Goal: Task Accomplishment & Management: Manage account settings

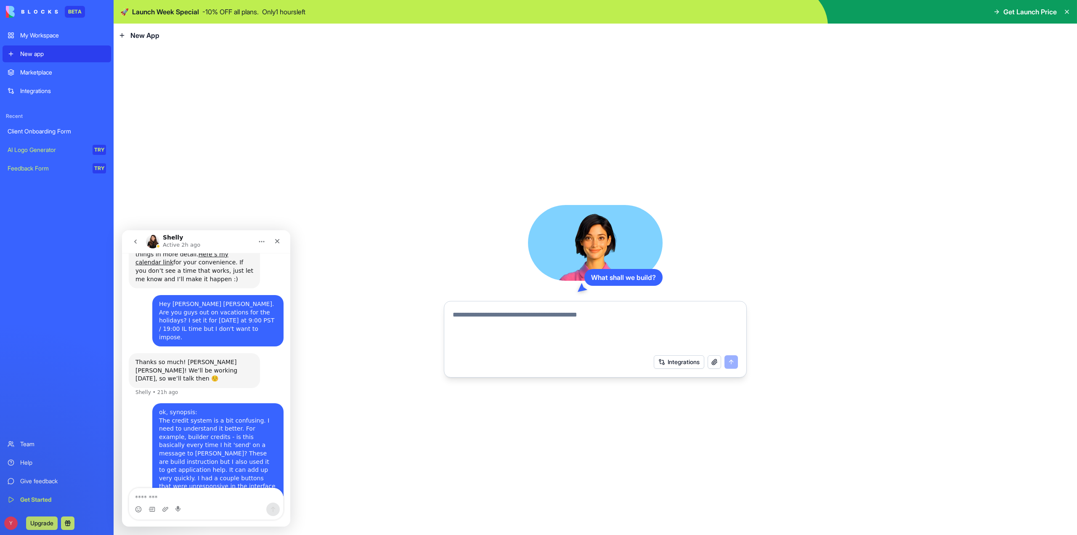
scroll to position [306, 0]
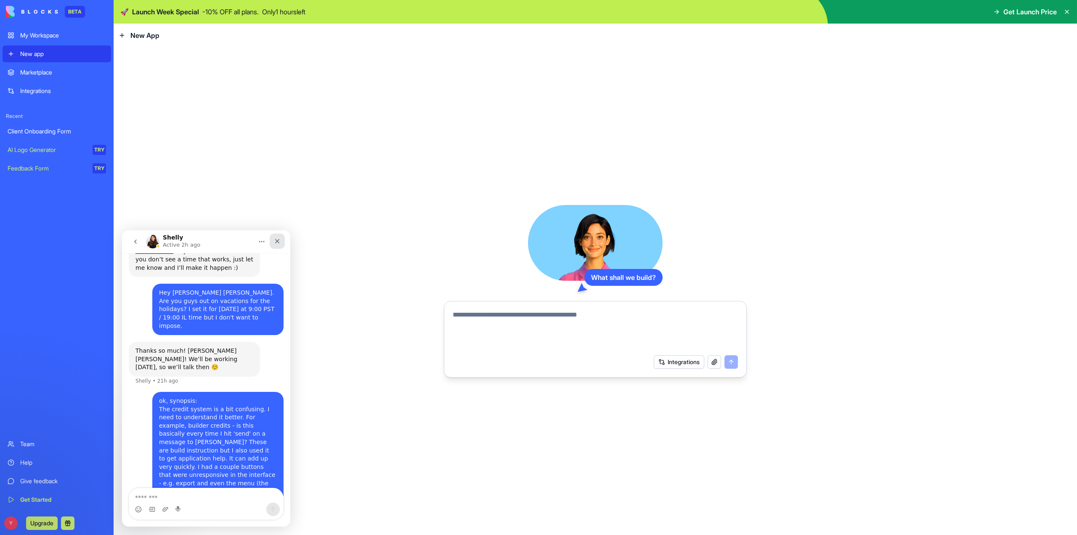
click at [278, 239] on icon "Close" at bounding box center [277, 241] width 7 height 7
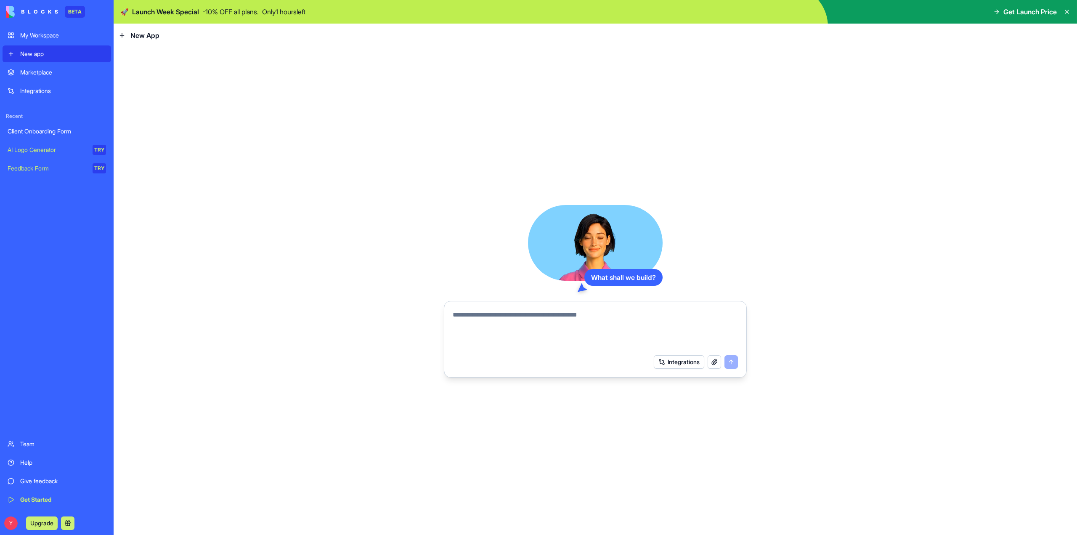
click at [244, 11] on p "- 10 % OFF all plans." at bounding box center [230, 12] width 56 height 10
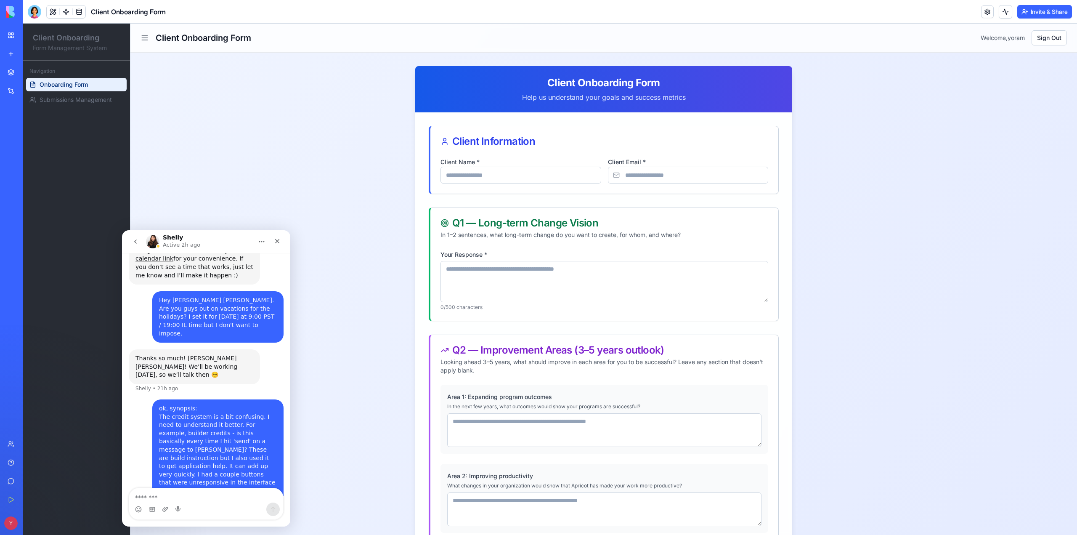
scroll to position [306, 0]
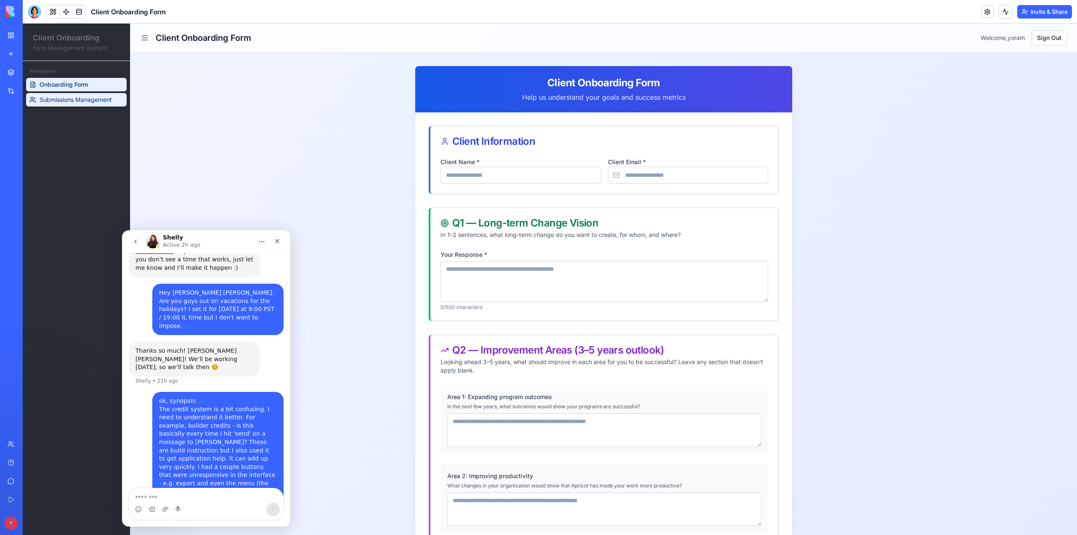
click at [61, 101] on span "Submissions Management" at bounding box center [76, 100] width 72 height 8
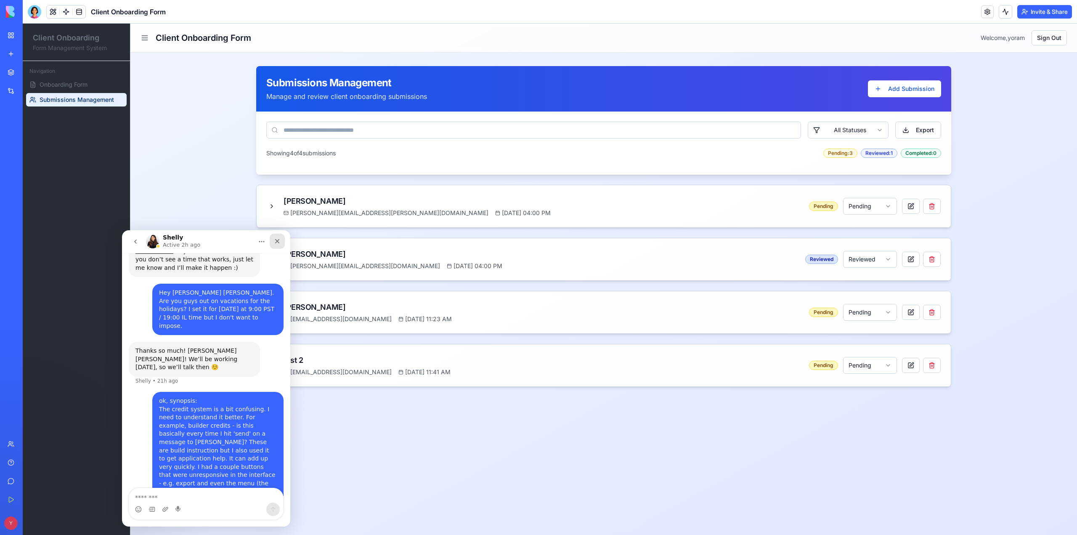
click at [276, 244] on icon "Close" at bounding box center [277, 241] width 7 height 7
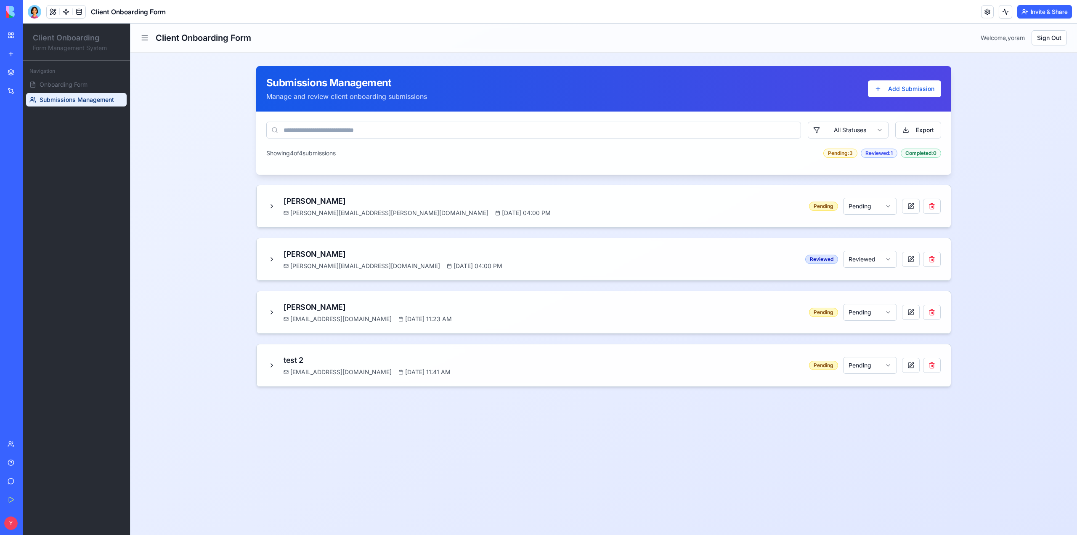
scroll to position [306, 0]
click at [922, 128] on button "Export" at bounding box center [918, 130] width 46 height 17
click at [33, 14] on div at bounding box center [34, 11] width 13 height 13
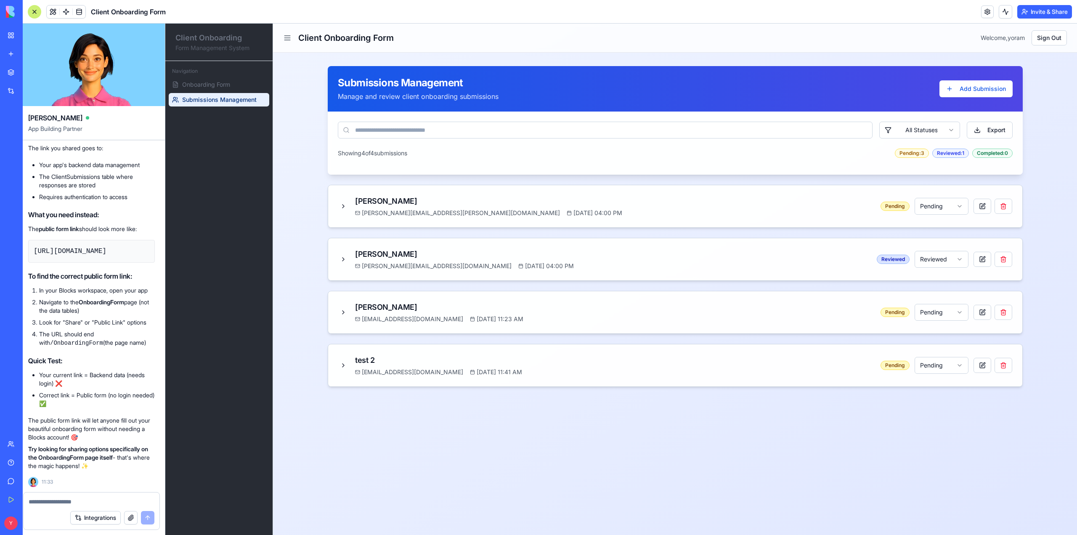
scroll to position [0, 0]
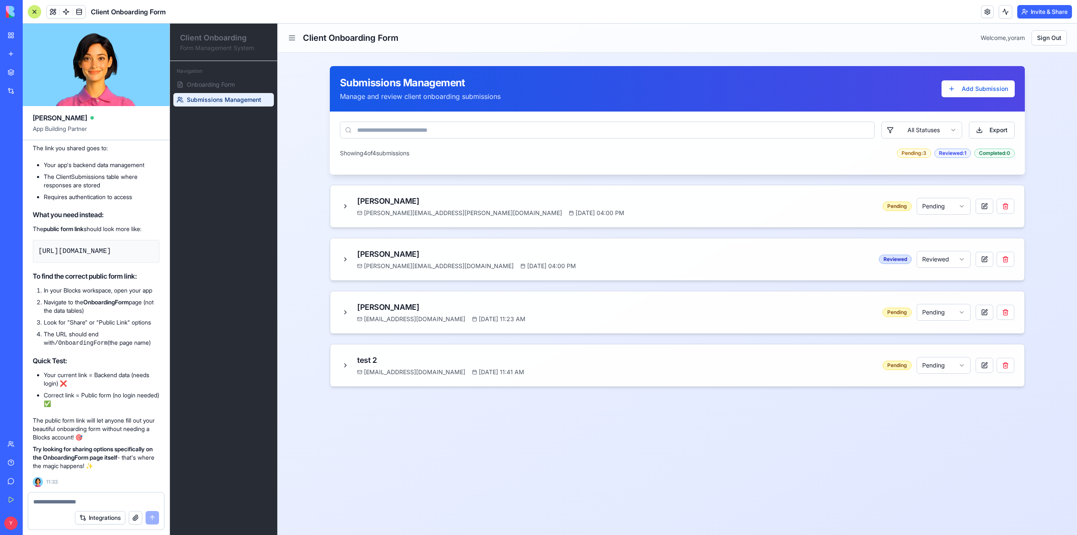
click at [72, 502] on textarea at bounding box center [96, 501] width 126 height 8
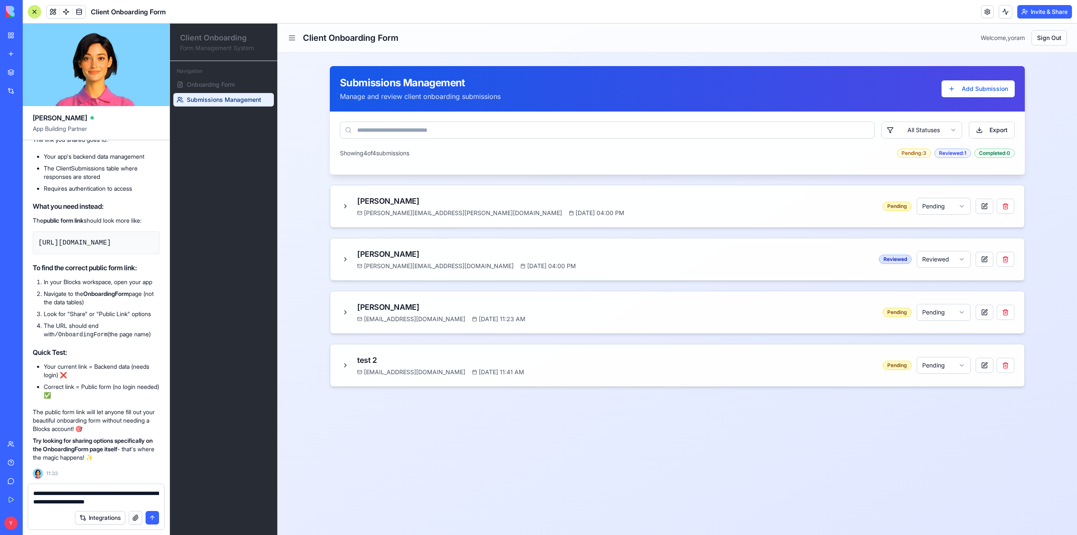
click at [127, 501] on textarea "**********" at bounding box center [96, 497] width 126 height 17
click at [132, 501] on textarea "**********" at bounding box center [96, 497] width 126 height 17
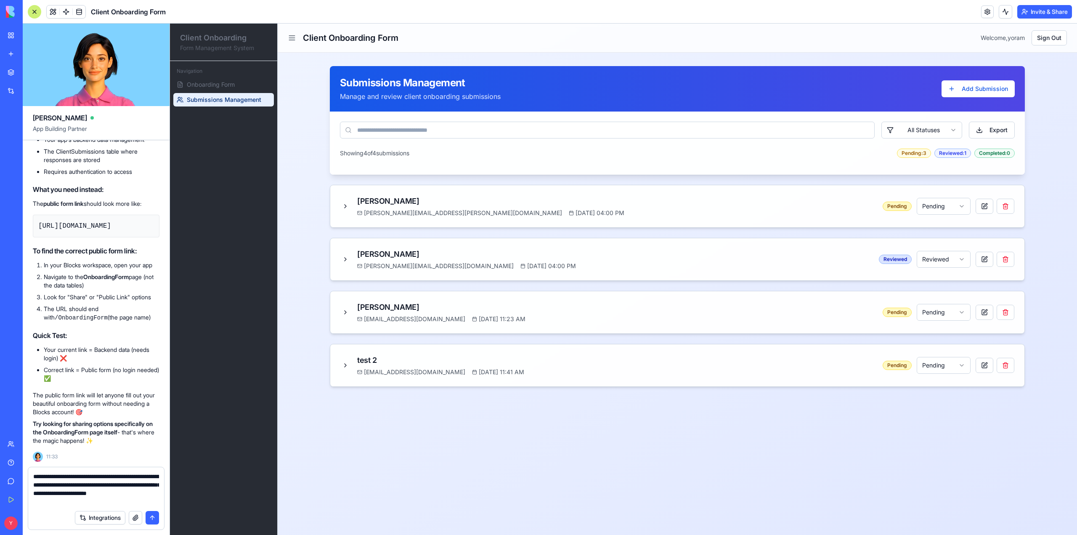
type textarea "**********"
click at [150, 518] on button "submit" at bounding box center [152, 517] width 13 height 13
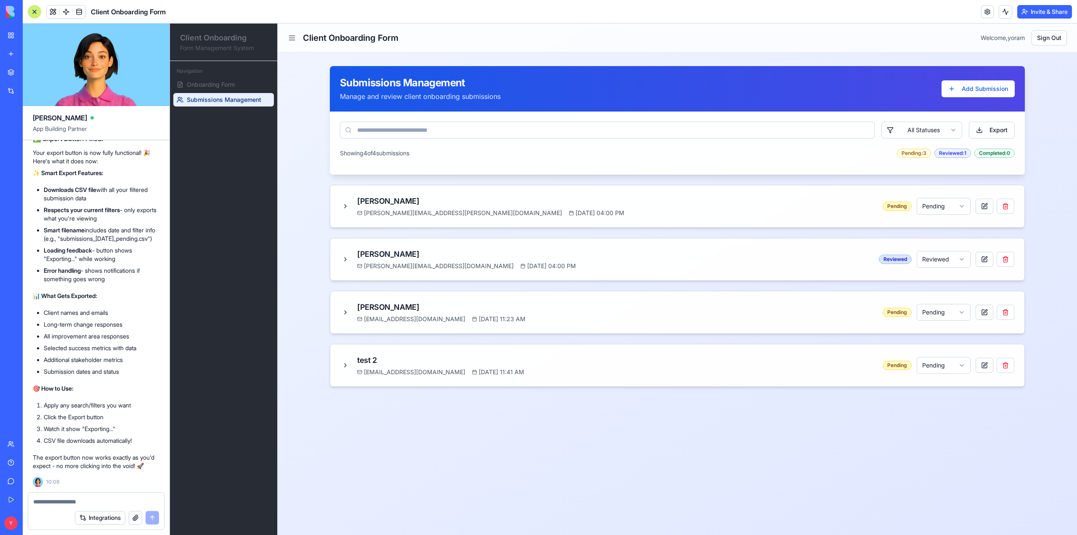
scroll to position [3193, 0]
click at [993, 129] on button "Export" at bounding box center [992, 130] width 46 height 17
click at [218, 87] on span "Onboarding Form" at bounding box center [211, 84] width 48 height 8
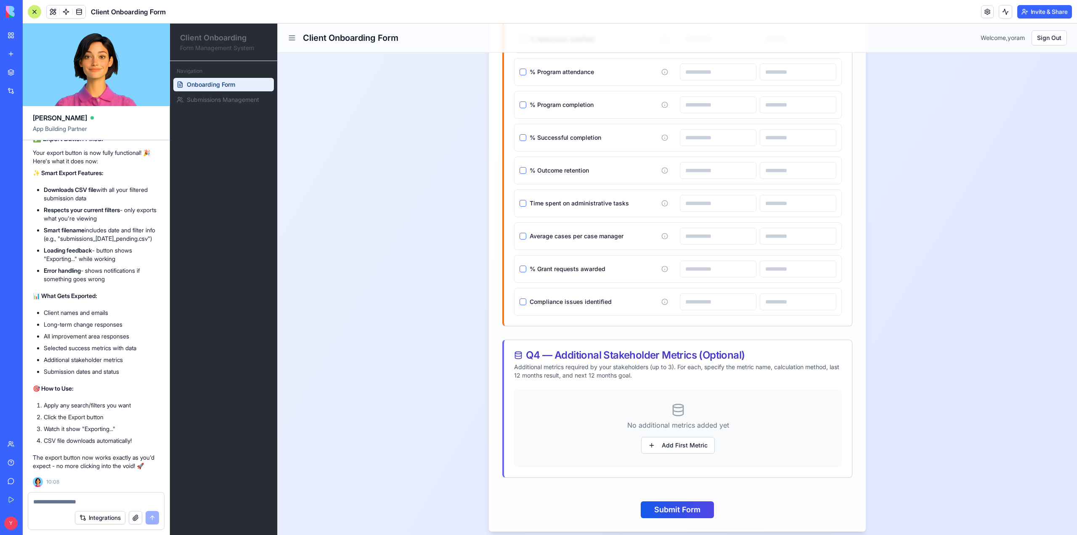
scroll to position [842, 0]
